Goal: Information Seeking & Learning: Learn about a topic

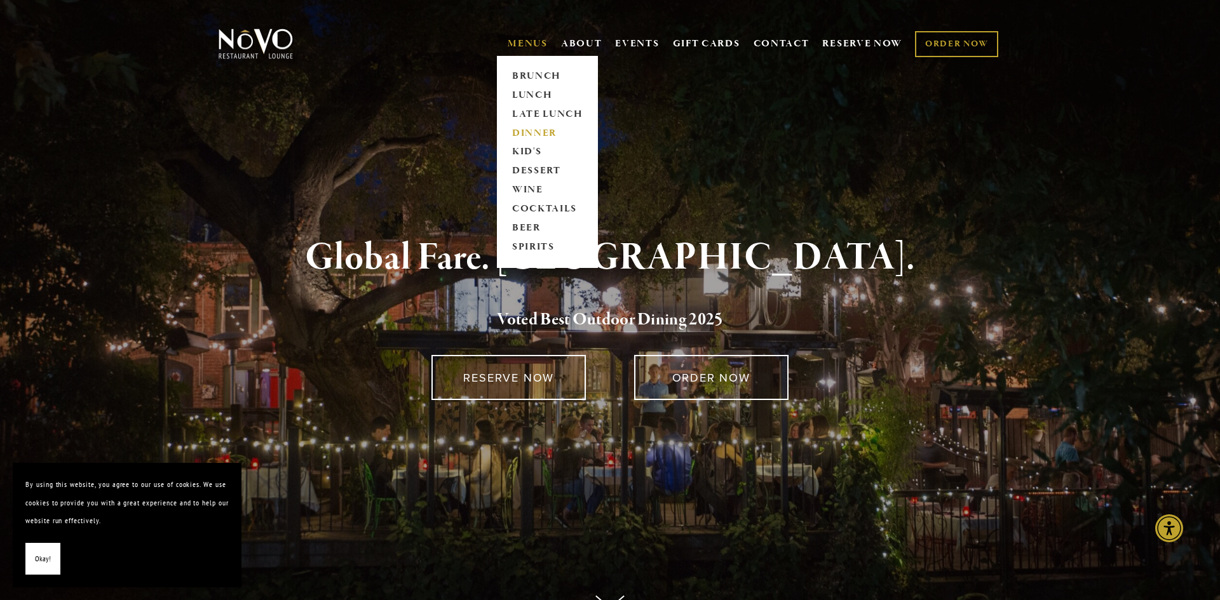
click at [543, 131] on link "DINNER" at bounding box center [547, 133] width 79 height 19
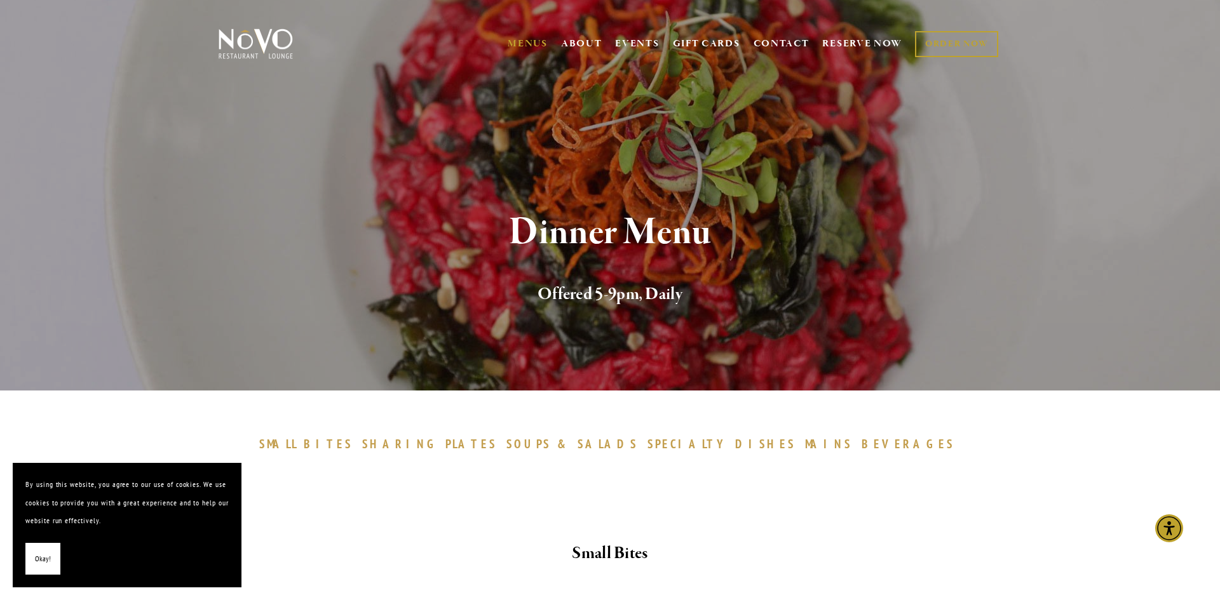
click at [805, 440] on span "MAINS" at bounding box center [829, 443] width 48 height 15
click at [680, 443] on span "SPECIALTY" at bounding box center [687, 443] width 81 height 15
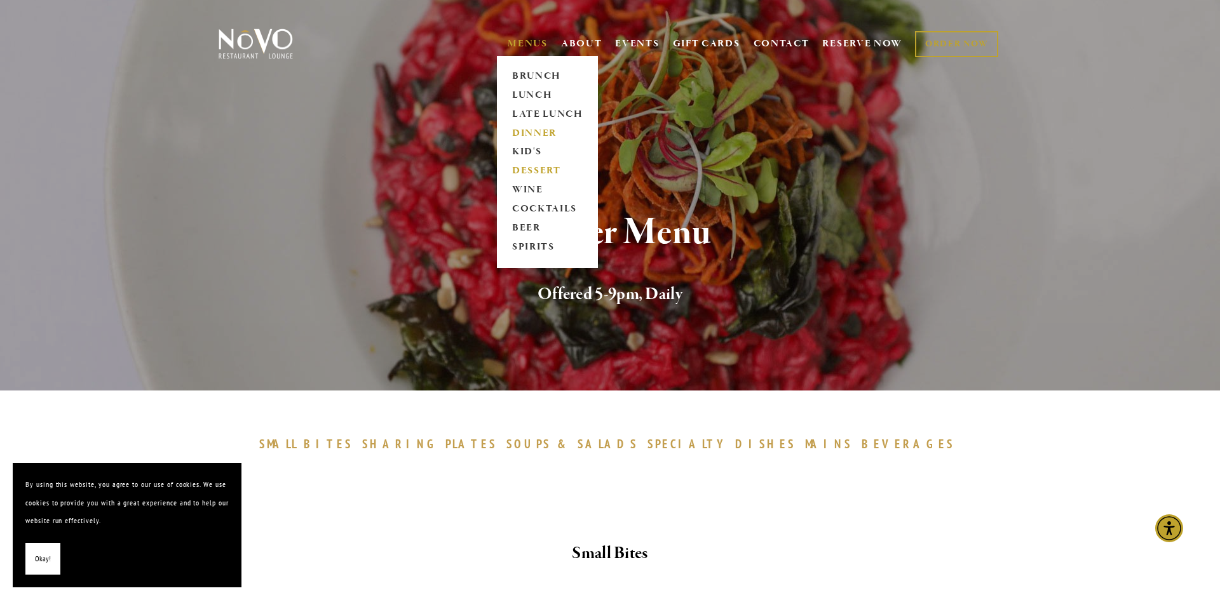
click at [547, 167] on link "DESSERT" at bounding box center [547, 171] width 79 height 19
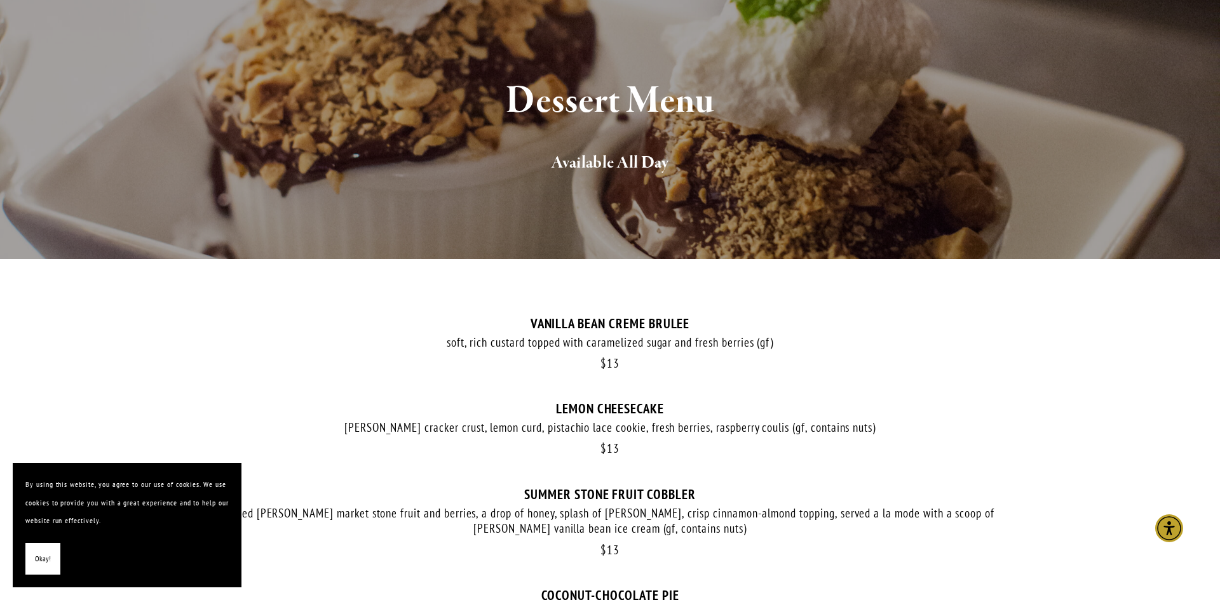
scroll to position [149, 0]
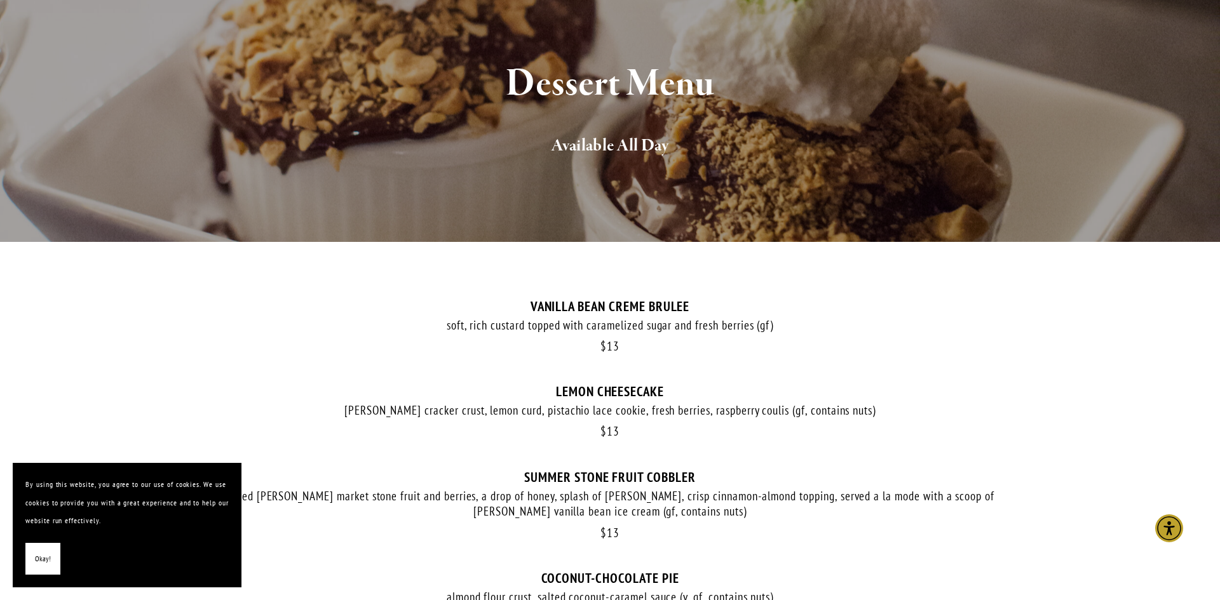
click at [43, 559] on span "Okay!" at bounding box center [43, 559] width 16 height 18
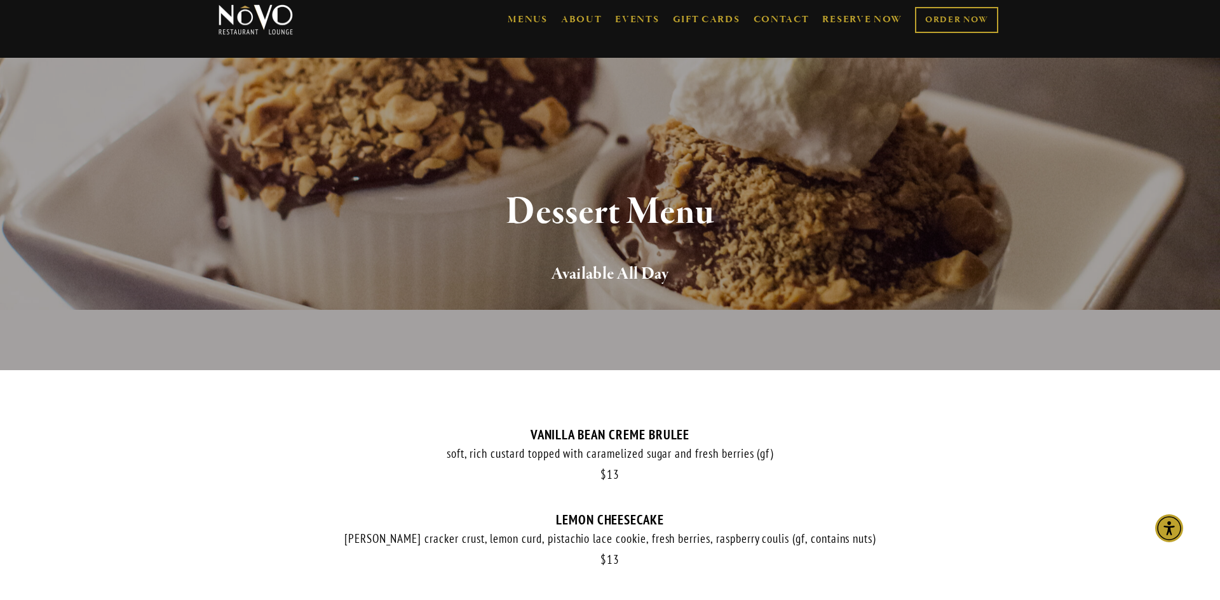
scroll to position [0, 0]
